Goal: Task Accomplishment & Management: Use online tool/utility

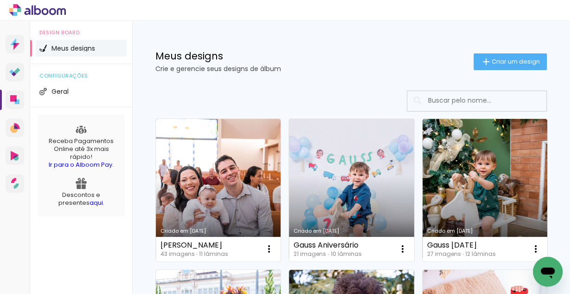
drag, startPoint x: 0, startPoint y: 0, endPoint x: 232, endPoint y: 177, distance: 291.7
click at [254, 187] on link "Criado em [DATE]" at bounding box center [218, 190] width 125 height 142
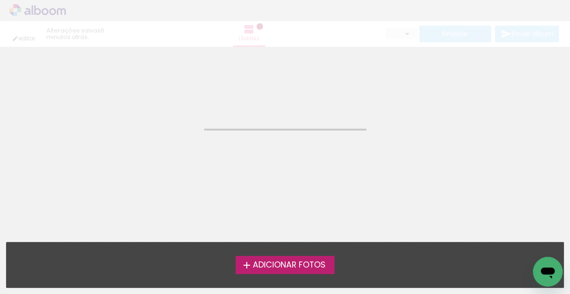
click at [210, 167] on neon-animated-pages "Confirmar Cancelar" at bounding box center [285, 170] width 570 height 247
